Goal: Task Accomplishment & Management: Use online tool/utility

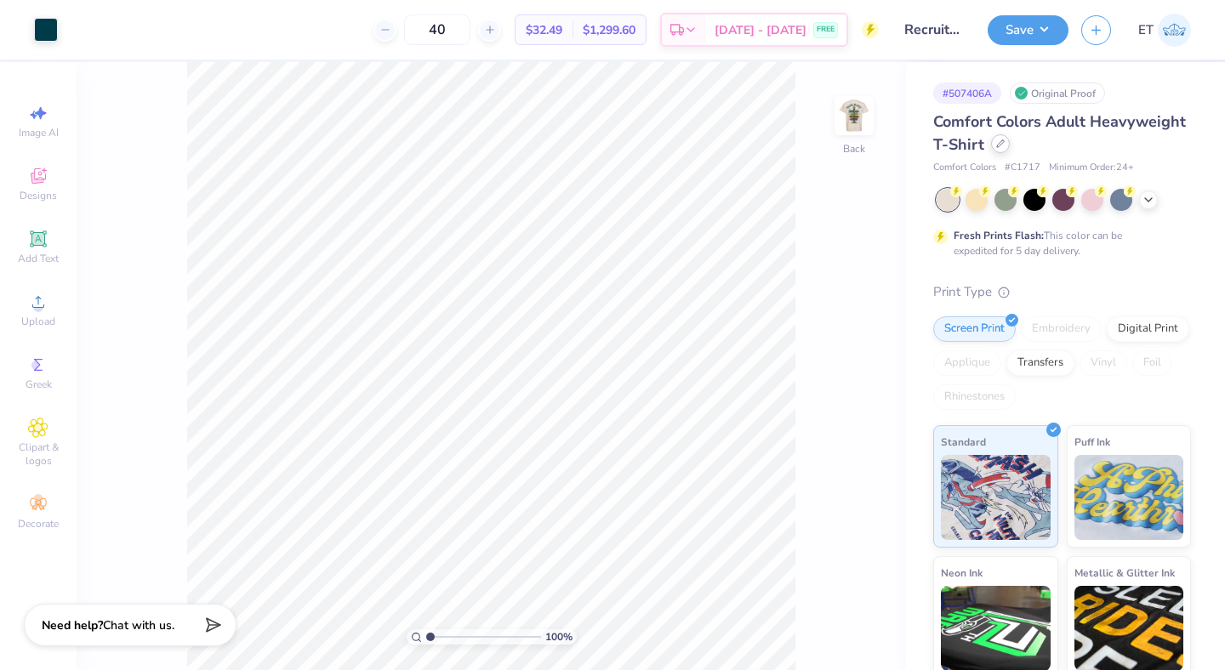
click at [998, 140] on icon at bounding box center [1000, 143] width 9 height 9
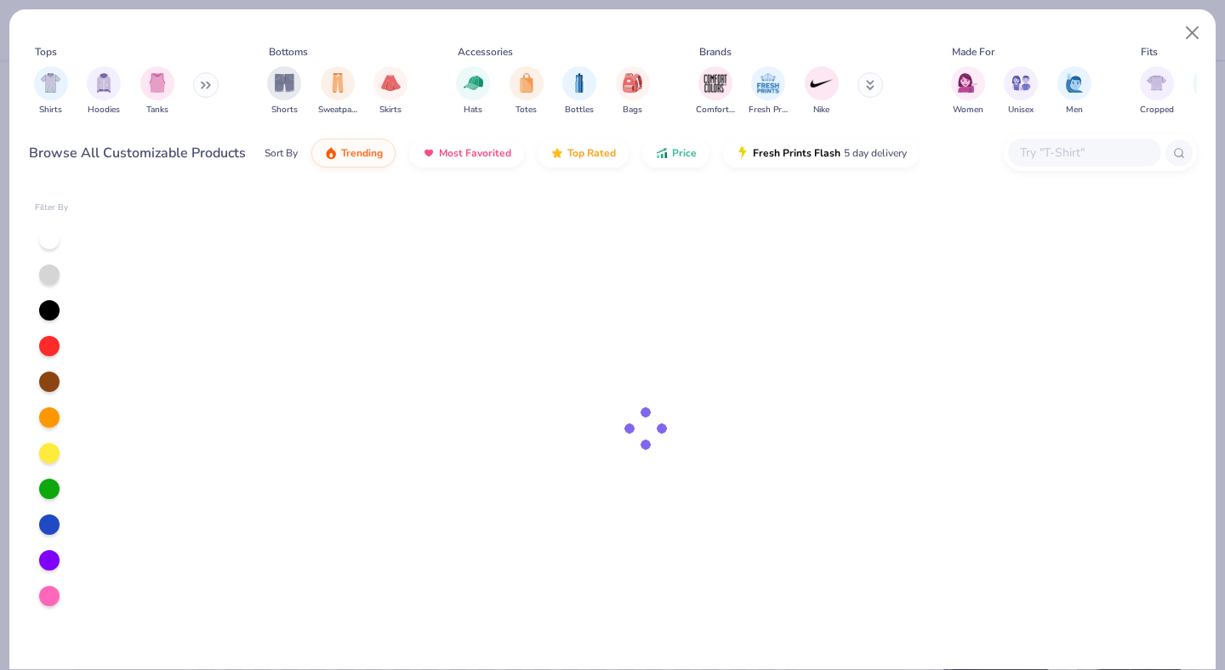
click at [1085, 145] on input "text" at bounding box center [1083, 153] width 131 height 20
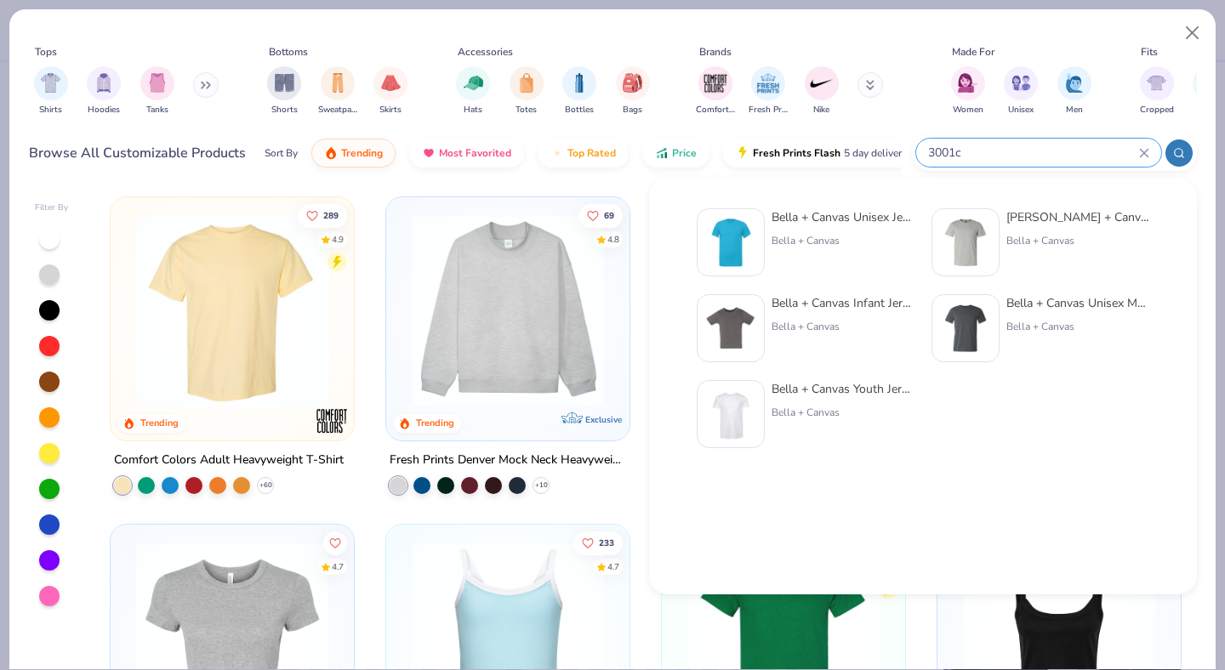
type input "3001c"
click at [827, 223] on div "Bella + Canvas Unisex Jersey Short-Sleeve T-Shirt" at bounding box center [842, 217] width 143 height 18
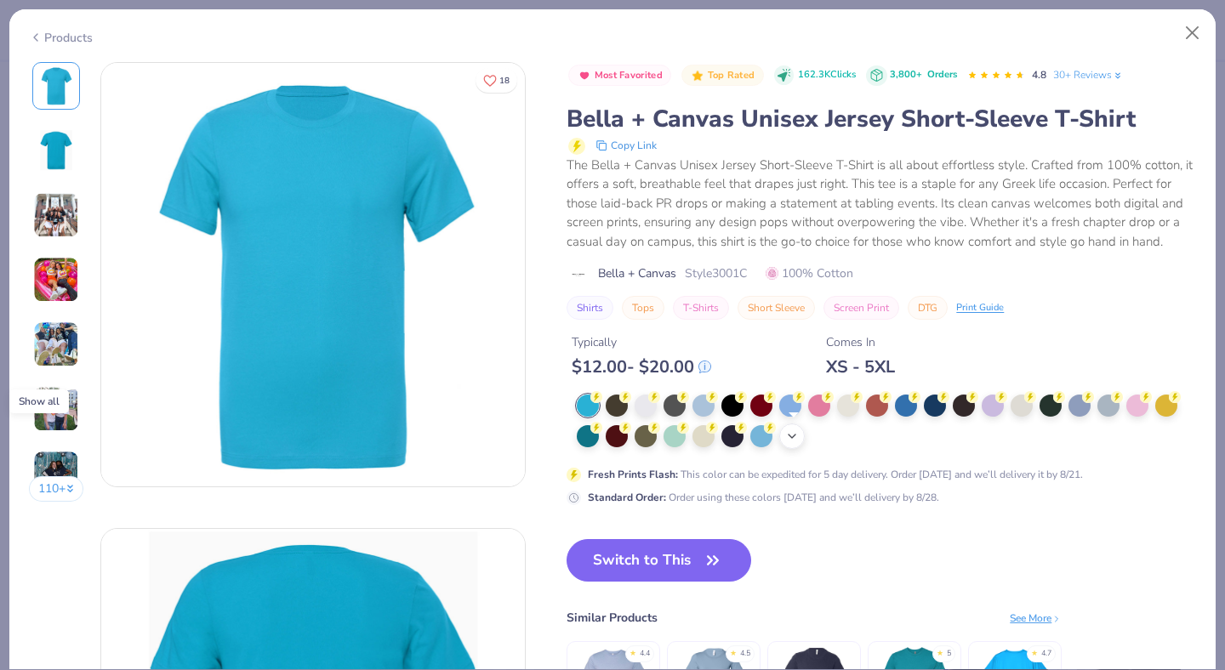
click at [790, 433] on icon at bounding box center [792, 436] width 14 height 14
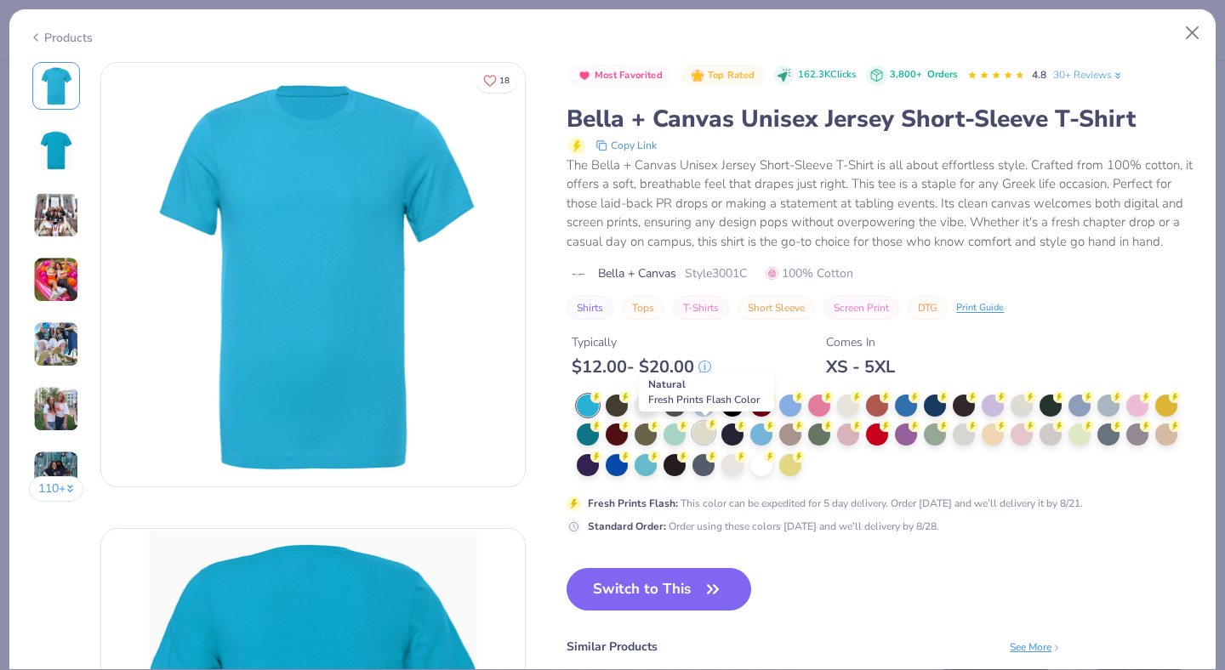
click at [708, 437] on div at bounding box center [703, 433] width 22 height 22
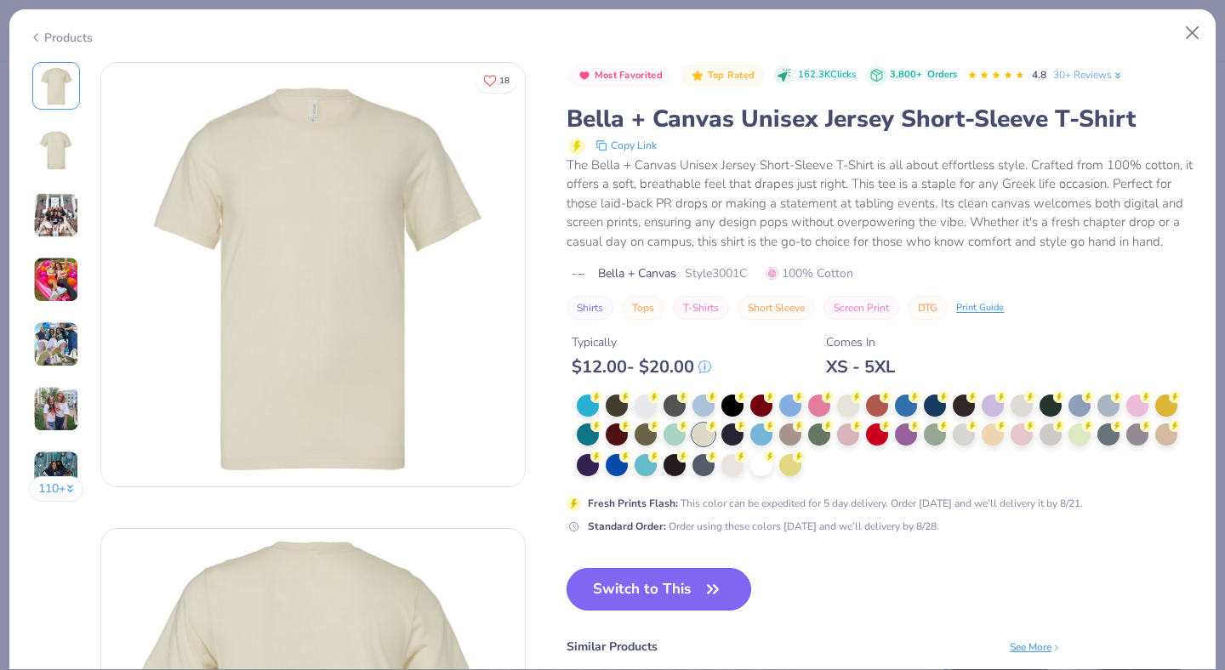
click at [693, 580] on button "Switch to This" at bounding box center [658, 589] width 185 height 43
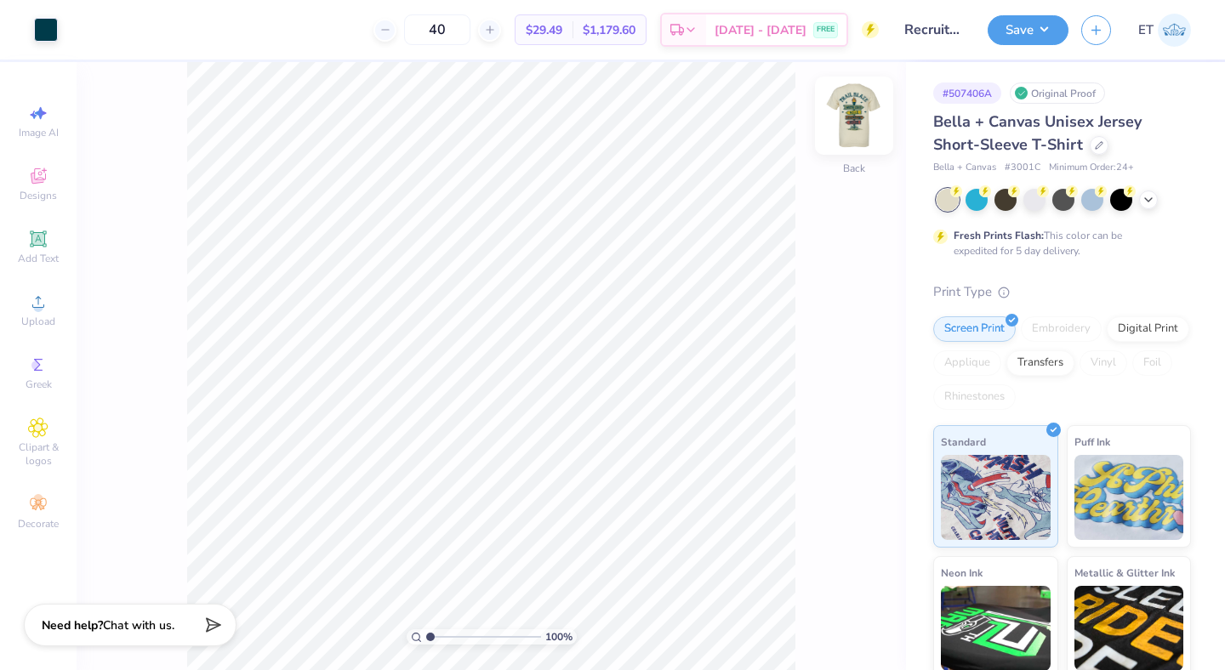
click at [850, 110] on img at bounding box center [854, 116] width 68 height 68
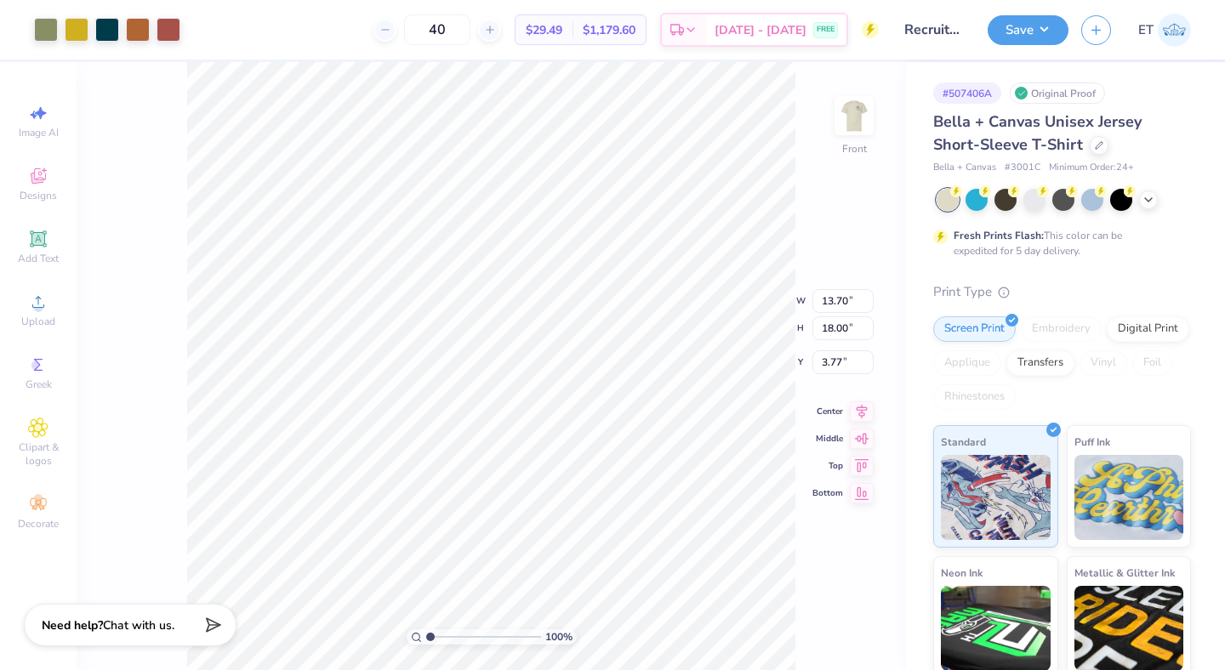
type input "12.22"
type input "16.05"
type input "3.00"
click at [867, 94] on img at bounding box center [854, 116] width 68 height 68
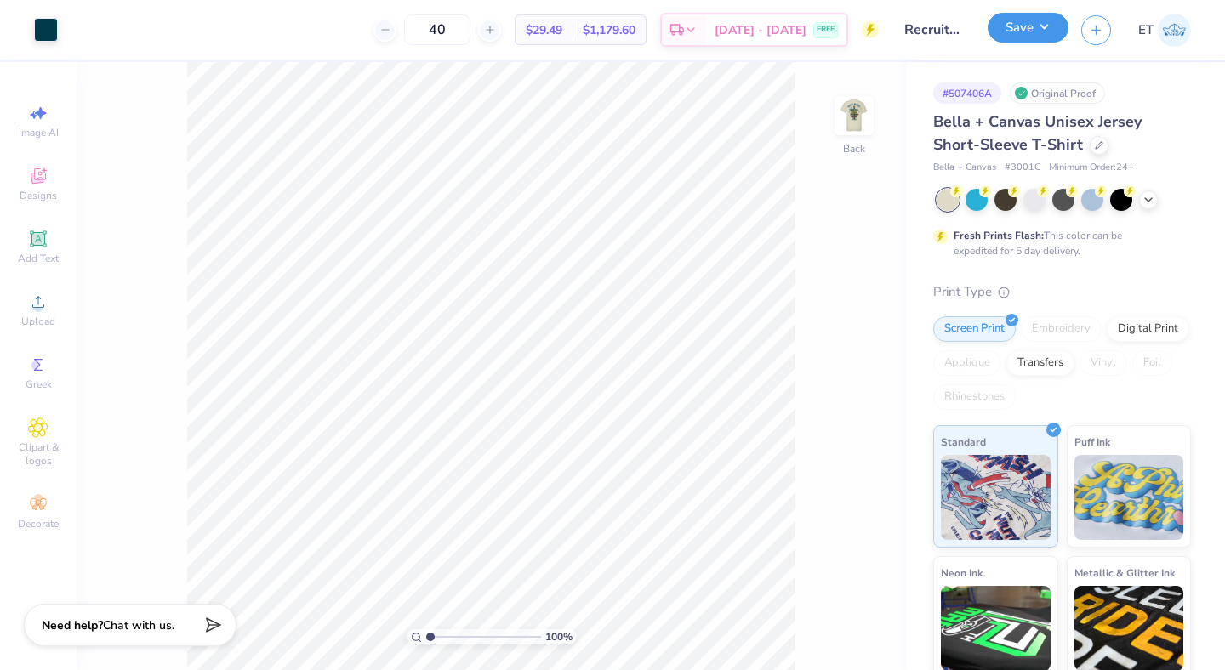
click at [1049, 32] on button "Save" at bounding box center [1027, 28] width 81 height 30
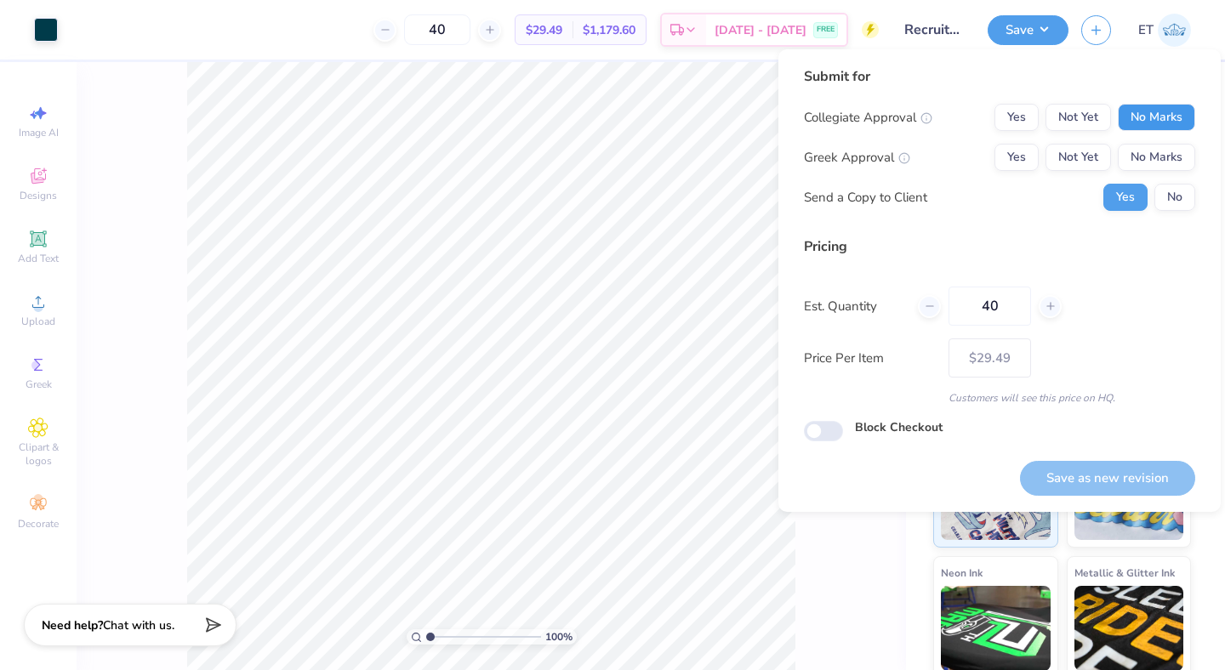
click at [1160, 118] on button "No Marks" at bounding box center [1155, 117] width 77 height 27
click at [1028, 154] on button "Yes" at bounding box center [1016, 157] width 44 height 27
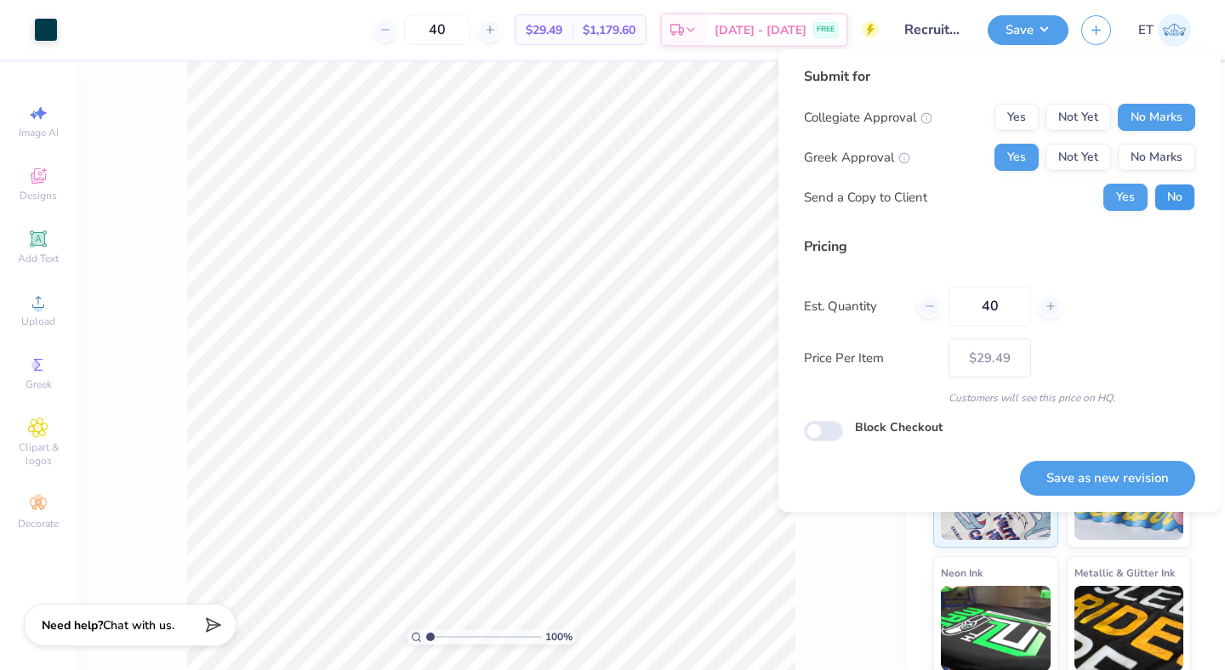
click at [1158, 196] on button "No" at bounding box center [1174, 197] width 41 height 27
click at [1134, 468] on button "Save as new revision" at bounding box center [1107, 478] width 175 height 35
type input "$29.49"
